Goal: Transaction & Acquisition: Purchase product/service

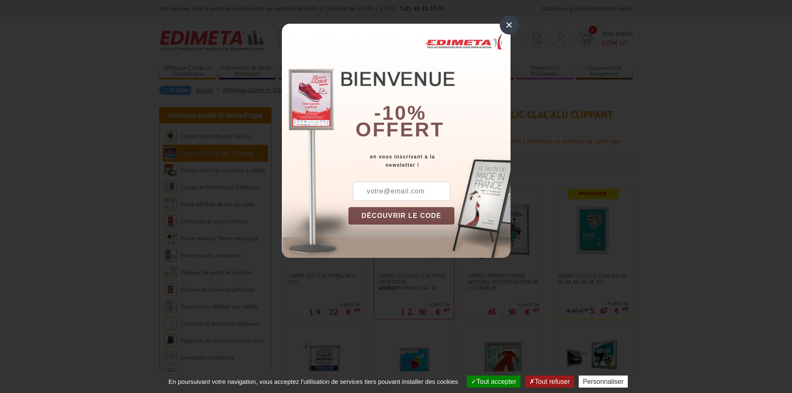
click at [507, 22] on div "×" at bounding box center [509, 24] width 19 height 19
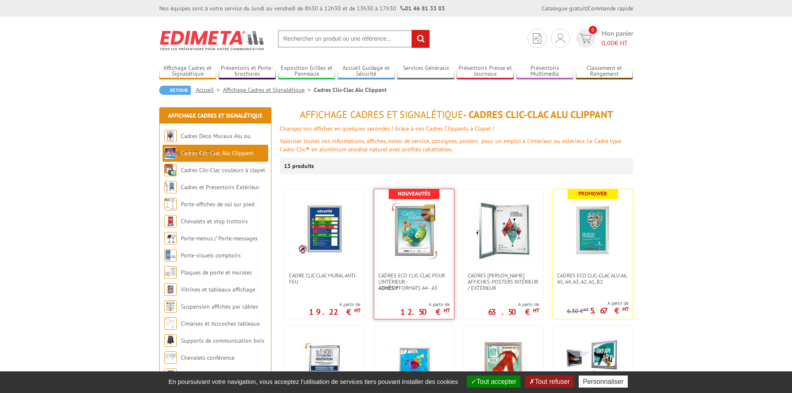
click at [393, 263] on link at bounding box center [414, 230] width 80 height 83
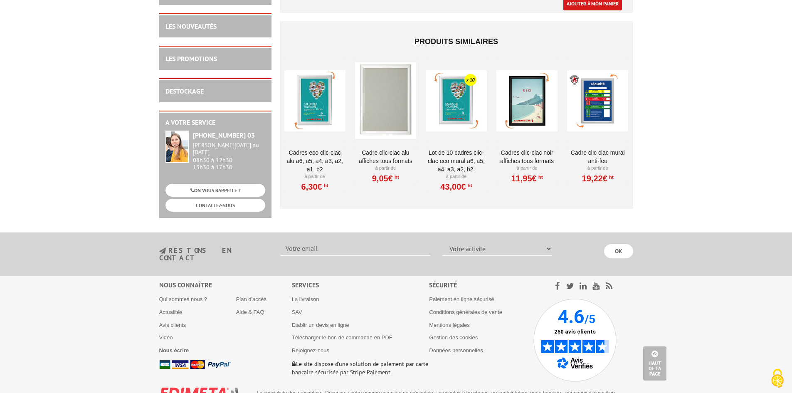
scroll to position [598, 0]
